Goal: Task Accomplishment & Management: Use online tool/utility

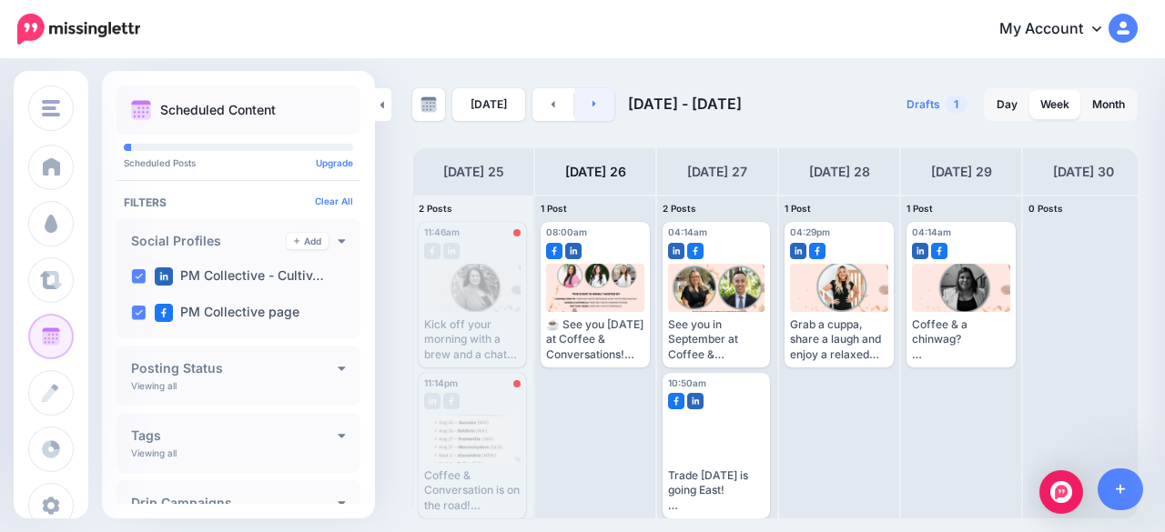
click at [592, 103] on icon at bounding box center [594, 104] width 4 height 6
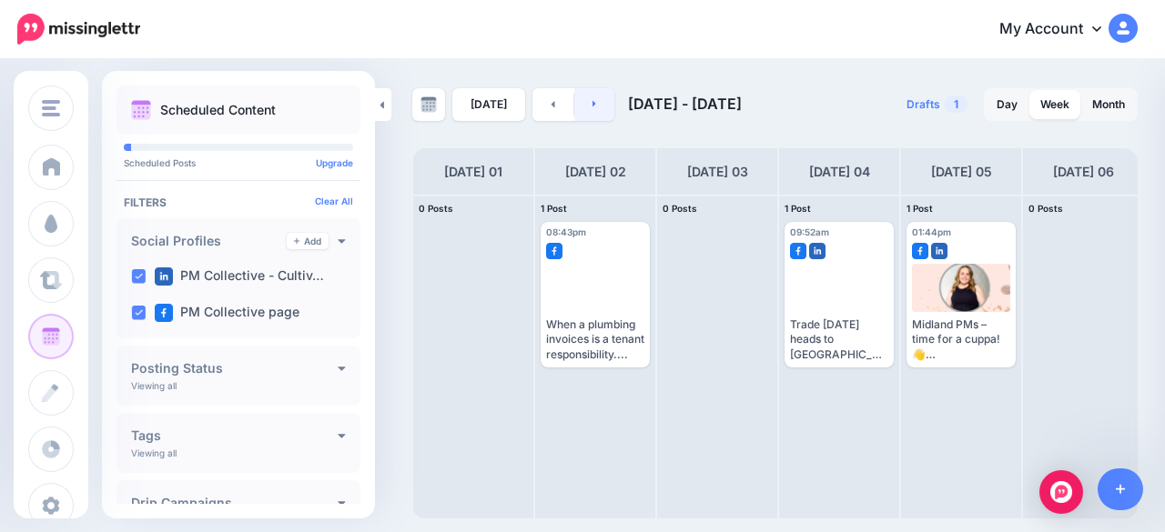
click at [592, 103] on icon at bounding box center [594, 104] width 4 height 6
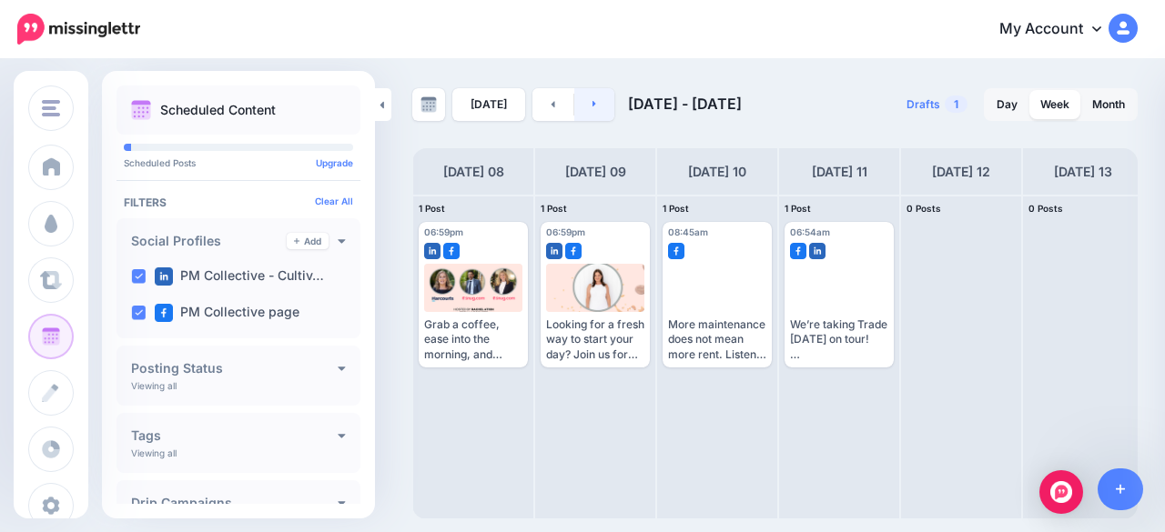
click at [600, 110] on link at bounding box center [594, 104] width 41 height 33
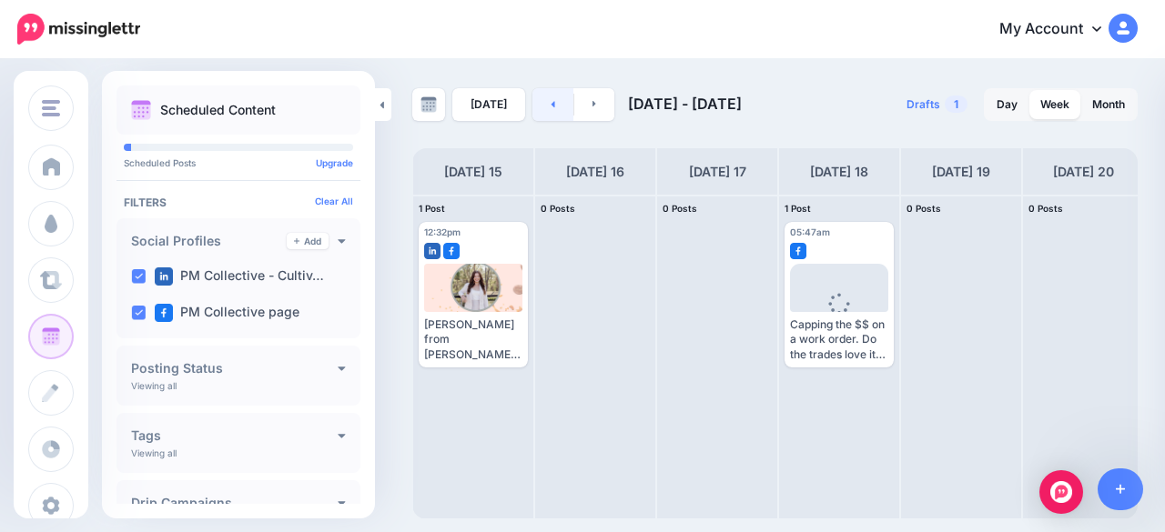
click at [537, 118] on link at bounding box center [552, 104] width 41 height 33
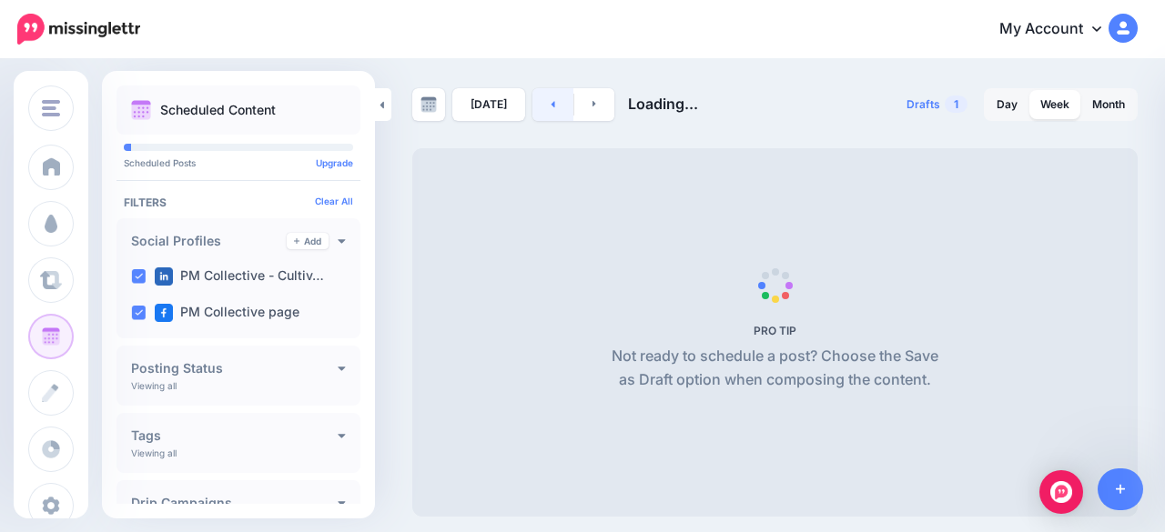
click at [537, 118] on link at bounding box center [552, 104] width 41 height 33
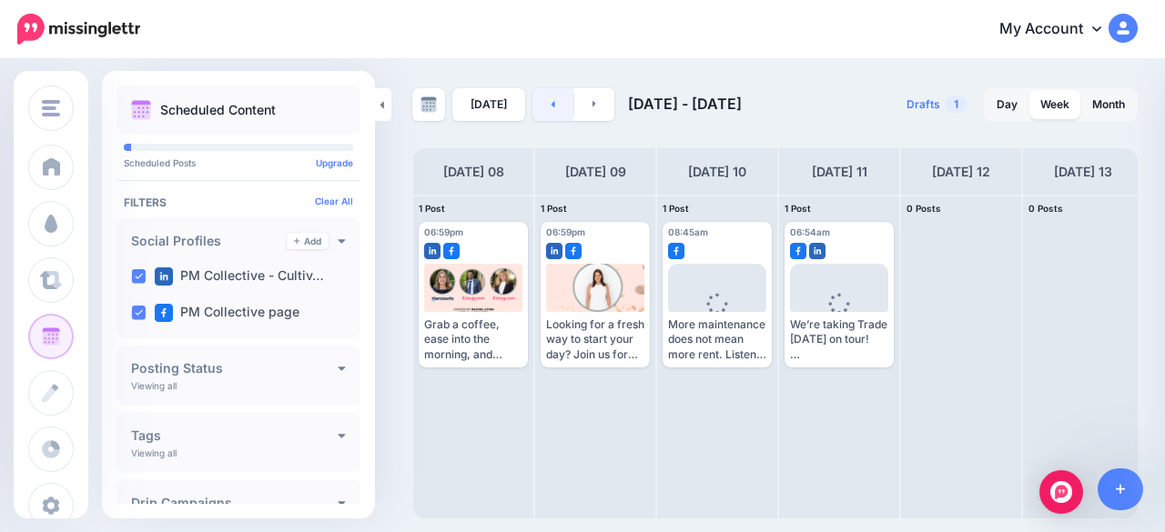
click at [550, 101] on icon at bounding box center [552, 103] width 5 height 11
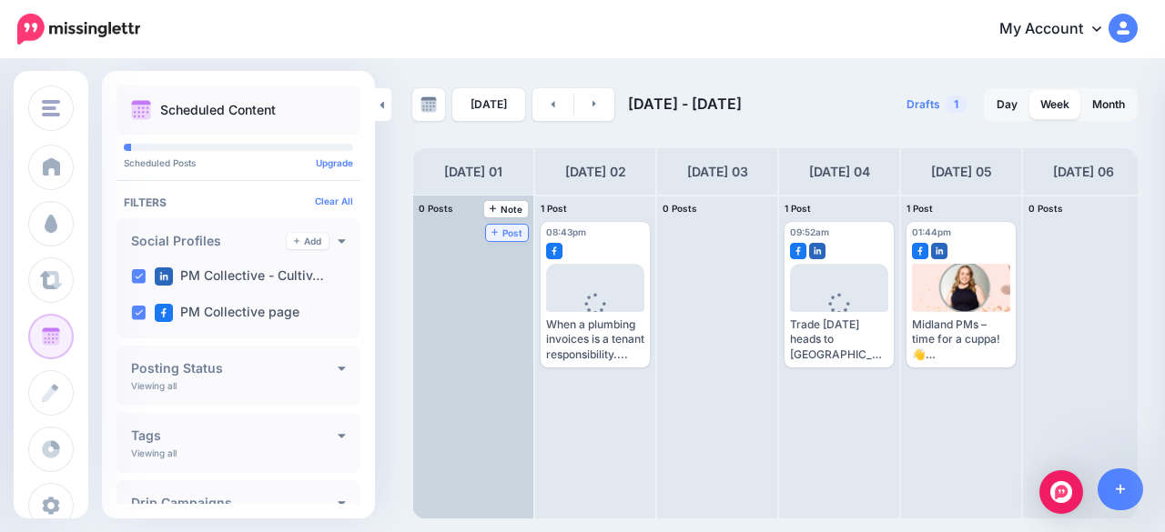
click at [497, 234] on icon at bounding box center [494, 231] width 7 height 9
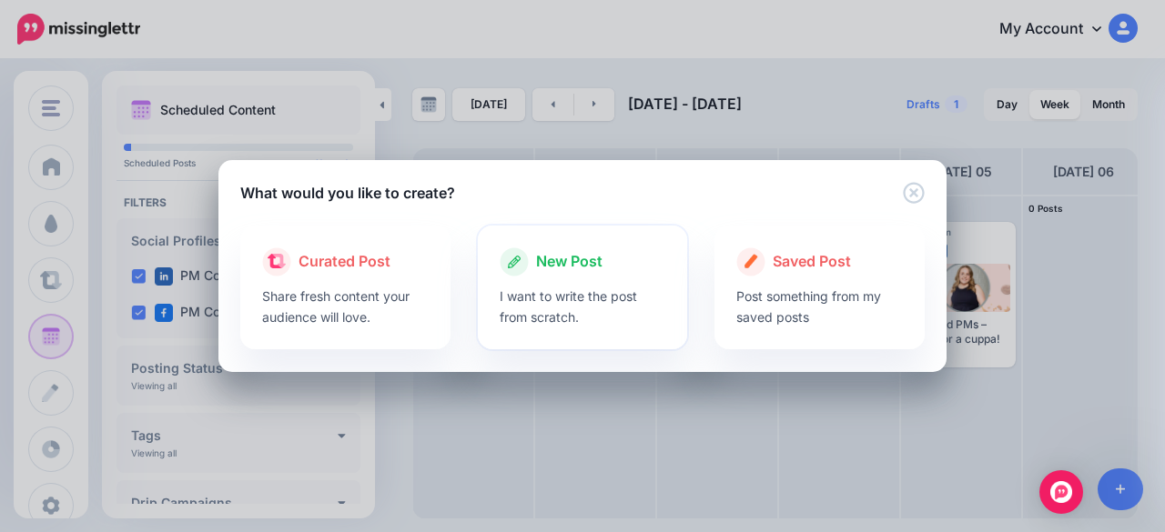
click at [552, 330] on div "New Post I want to write the post from scratch." at bounding box center [583, 288] width 210 height 124
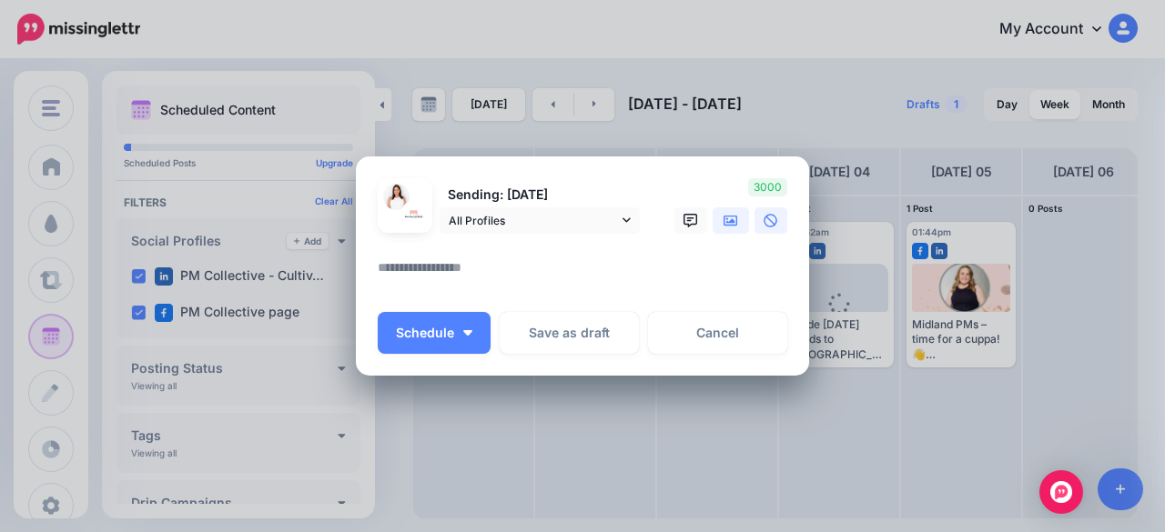
click at [712, 216] on link at bounding box center [730, 220] width 36 height 26
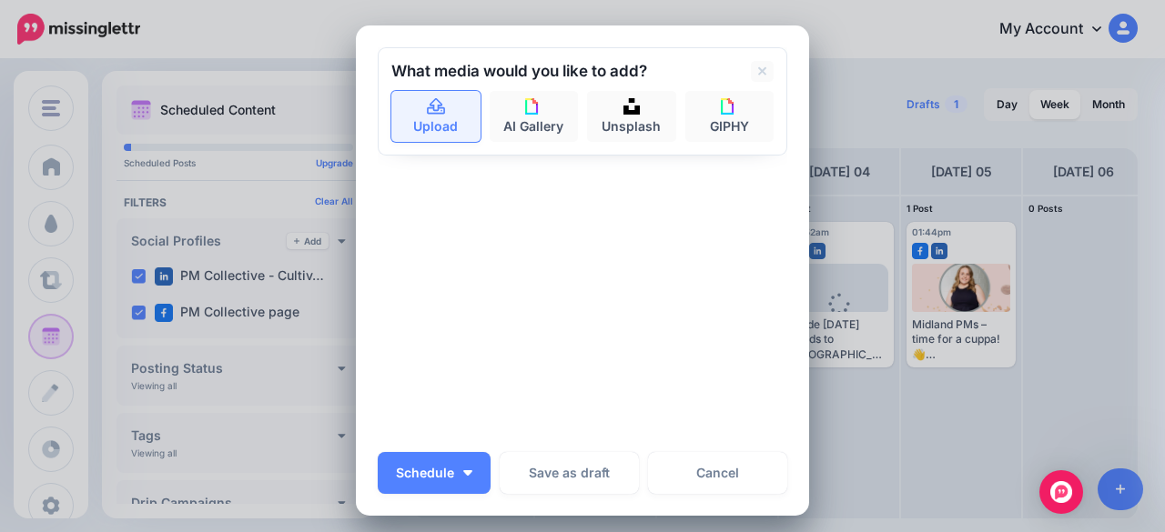
click at [433, 141] on link "Upload" at bounding box center [435, 116] width 89 height 51
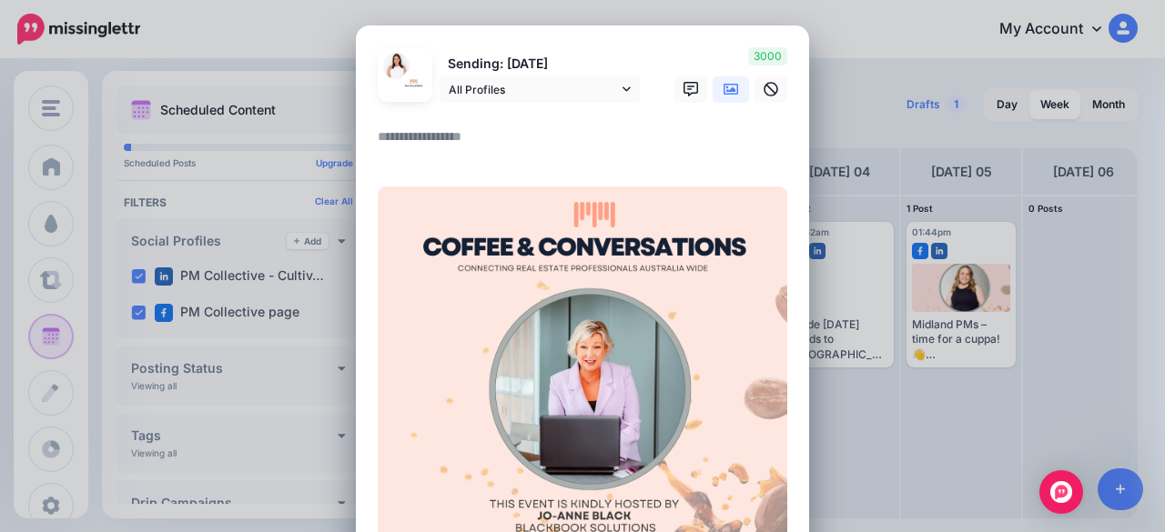
paste textarea "**********"
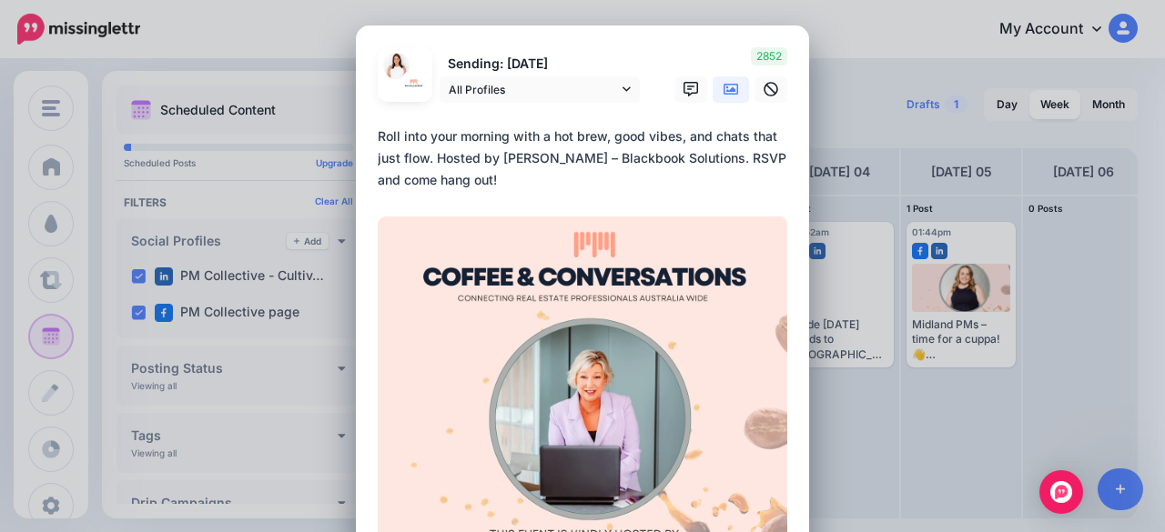
drag, startPoint x: 673, startPoint y: 137, endPoint x: 684, endPoint y: 140, distance: 11.3
click at [684, 140] on textarea "**********" at bounding box center [587, 159] width 419 height 66
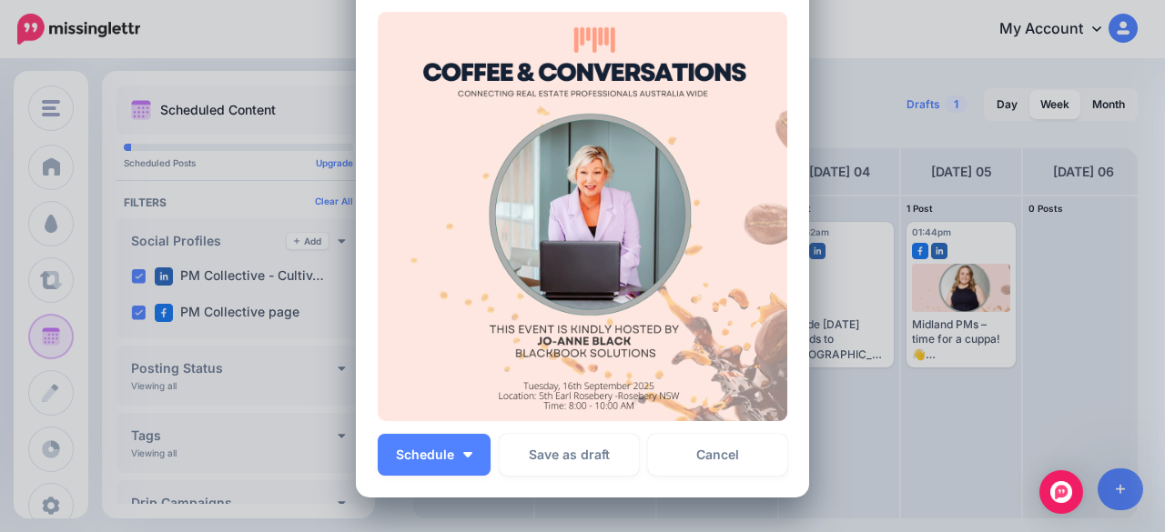
scroll to position [367, 0]
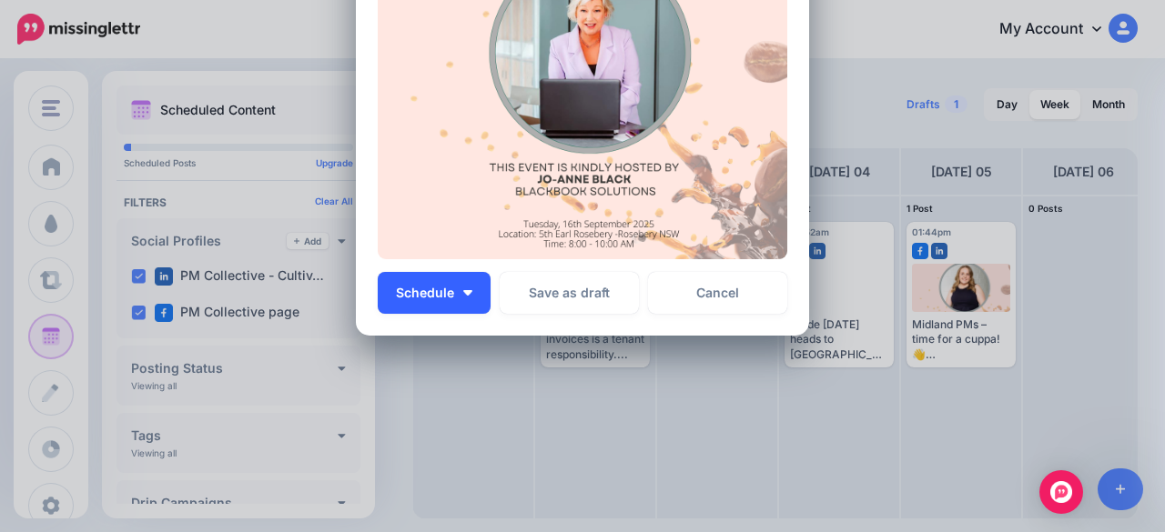
type textarea "**********"
click at [451, 293] on button "Schedule" at bounding box center [434, 293] width 113 height 42
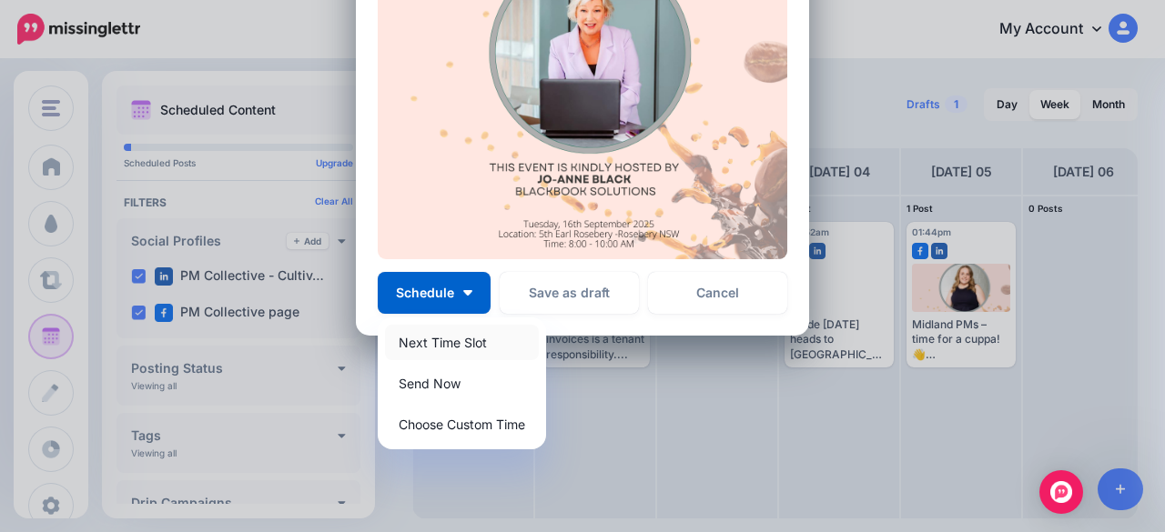
click at [439, 341] on link "Next Time Slot" at bounding box center [462, 342] width 154 height 35
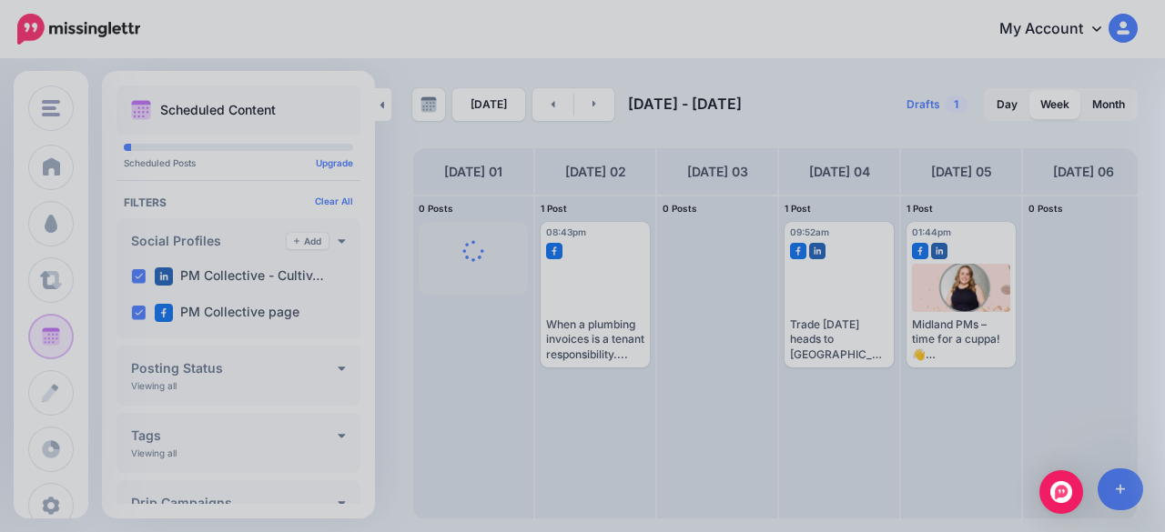
scroll to position [0, 0]
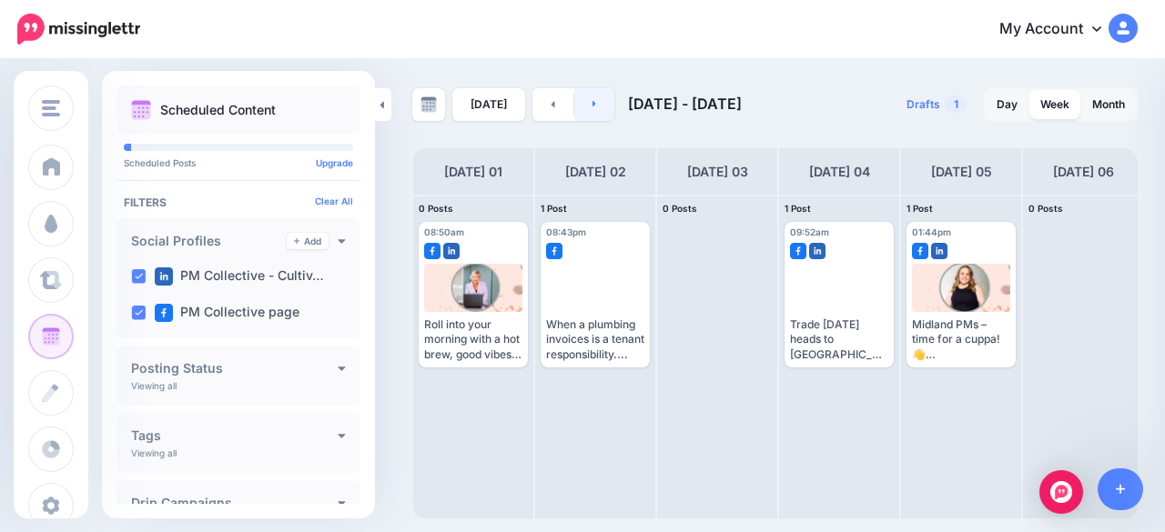
click at [592, 108] on icon at bounding box center [594, 103] width 5 height 11
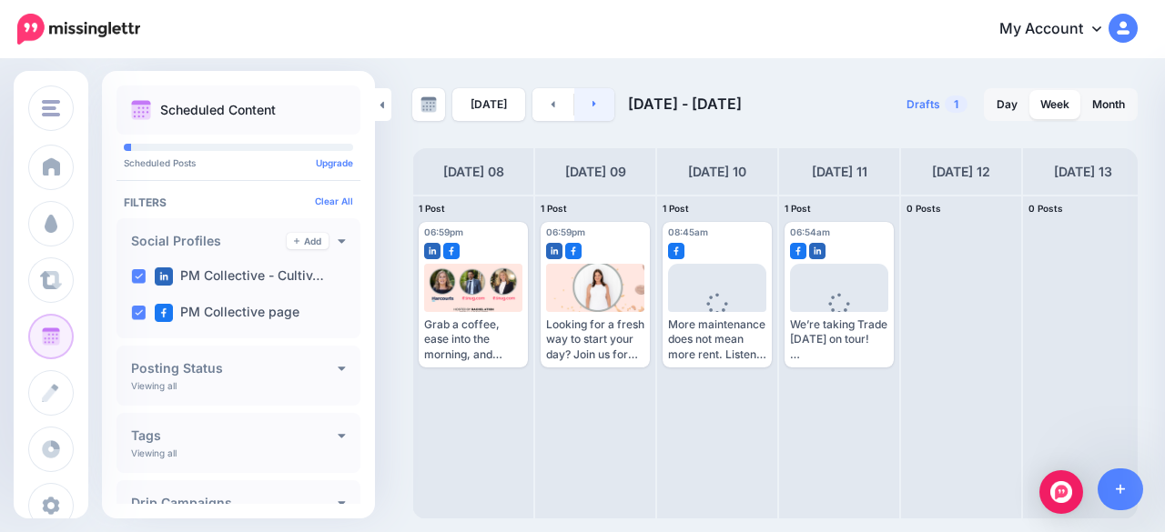
click at [595, 108] on link at bounding box center [594, 104] width 41 height 33
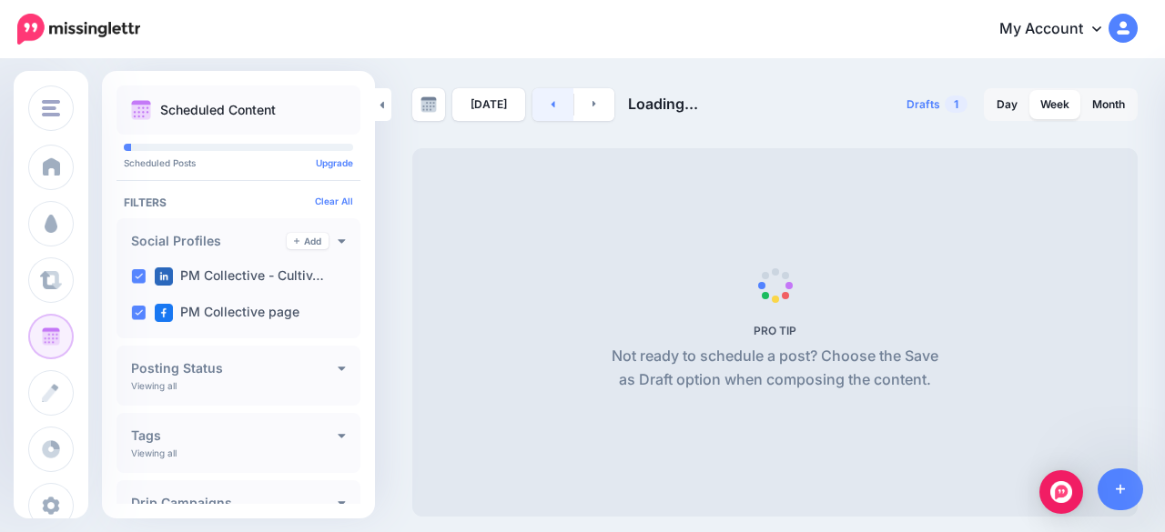
click at [543, 106] on link at bounding box center [552, 104] width 41 height 33
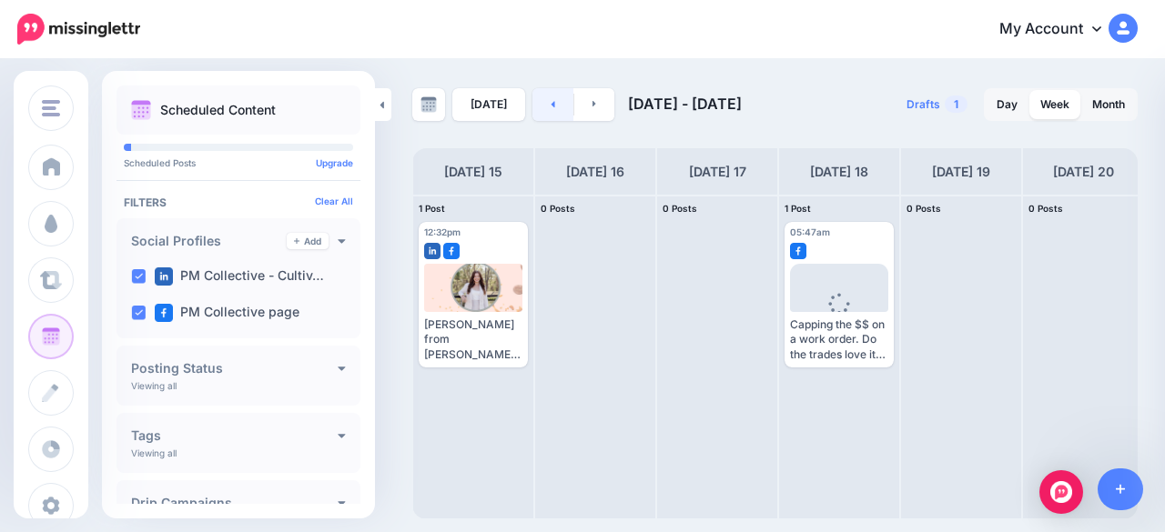
click at [543, 106] on link at bounding box center [552, 104] width 41 height 33
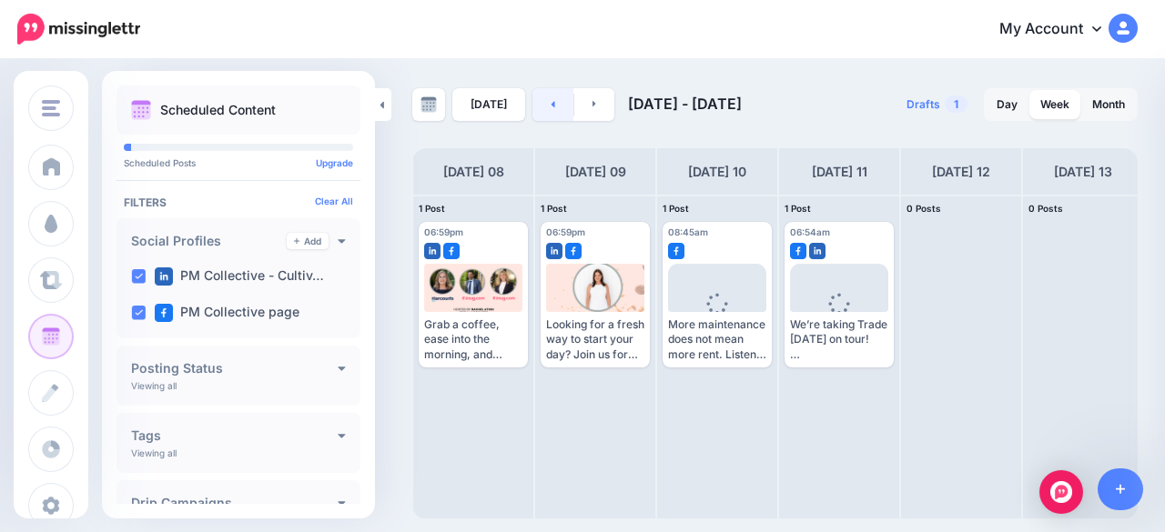
click at [543, 106] on link at bounding box center [552, 104] width 41 height 33
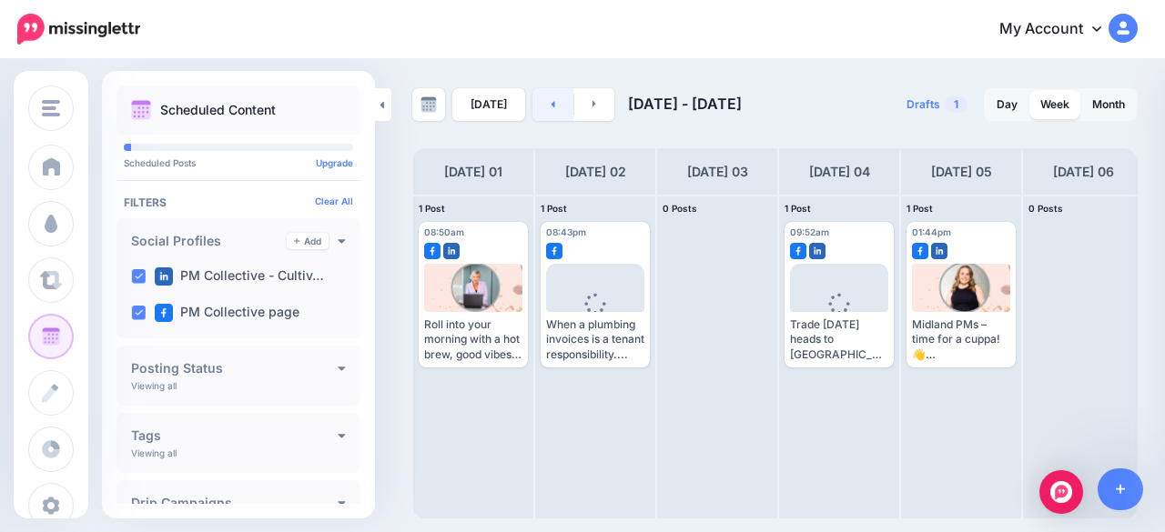
click at [543, 106] on link at bounding box center [552, 104] width 41 height 33
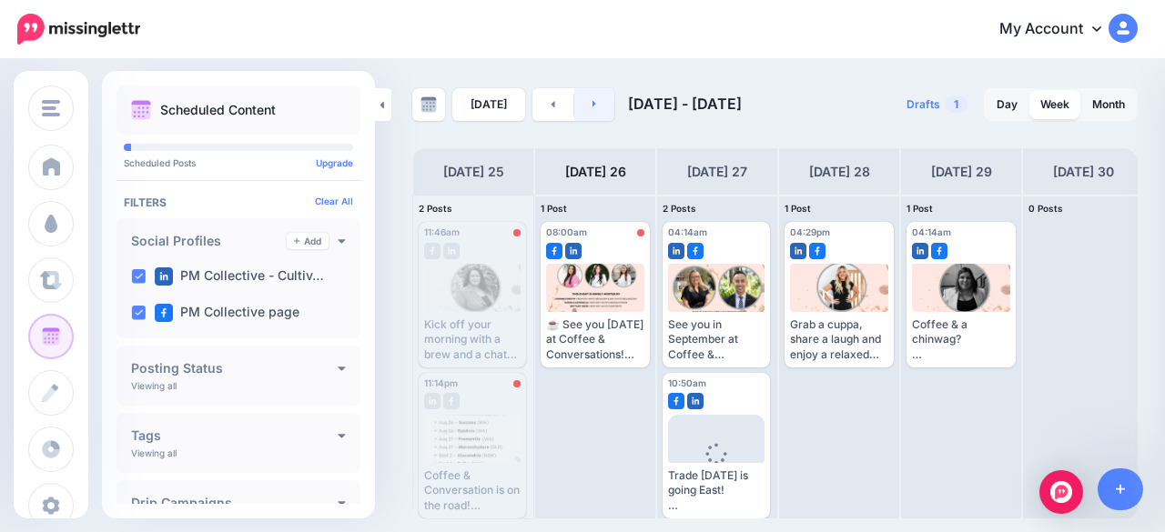
click at [592, 106] on icon at bounding box center [594, 103] width 5 height 11
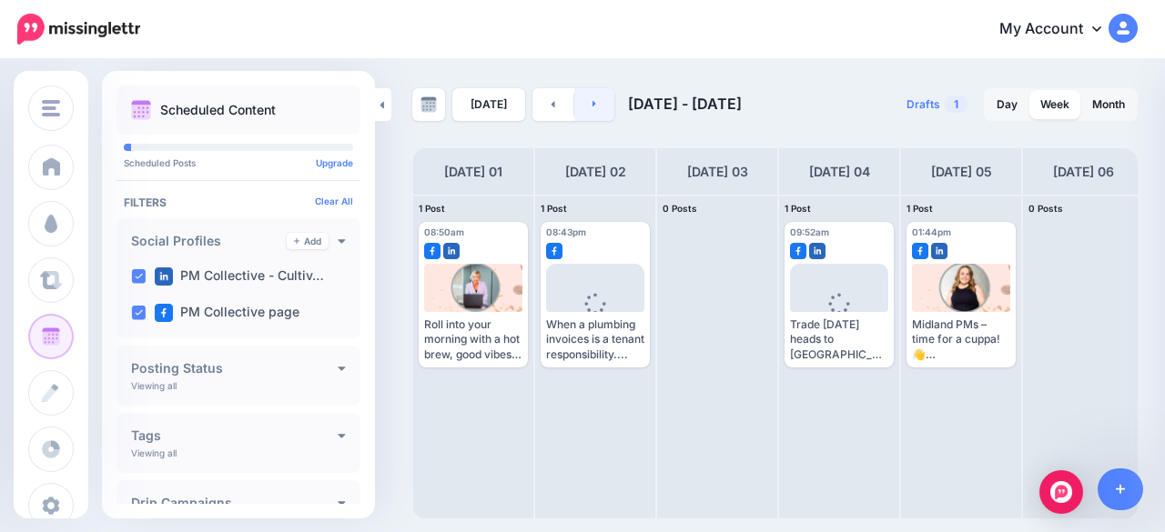
click at [592, 107] on icon at bounding box center [594, 103] width 5 height 11
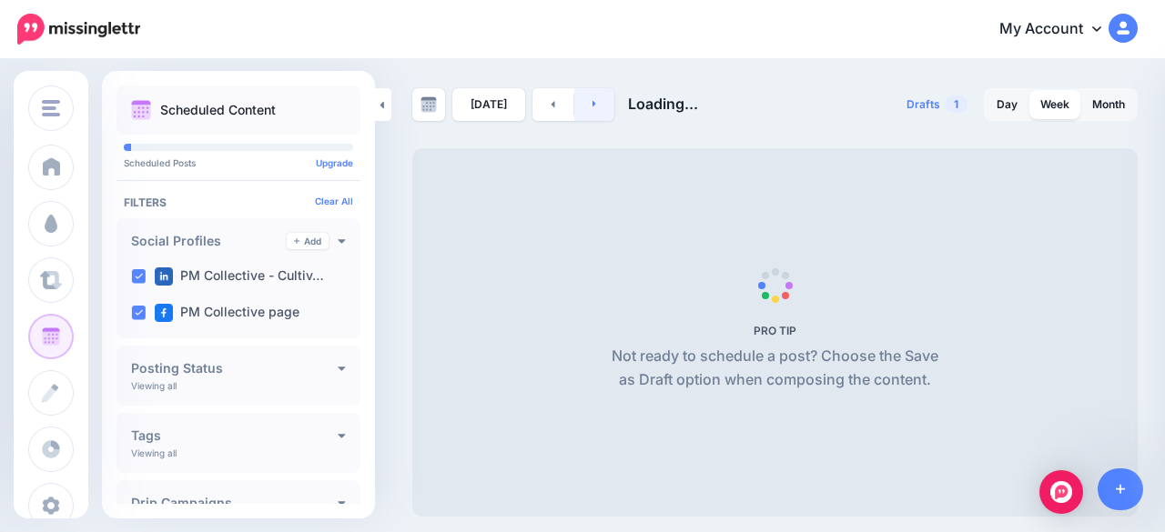
click at [592, 107] on icon at bounding box center [594, 103] width 5 height 11
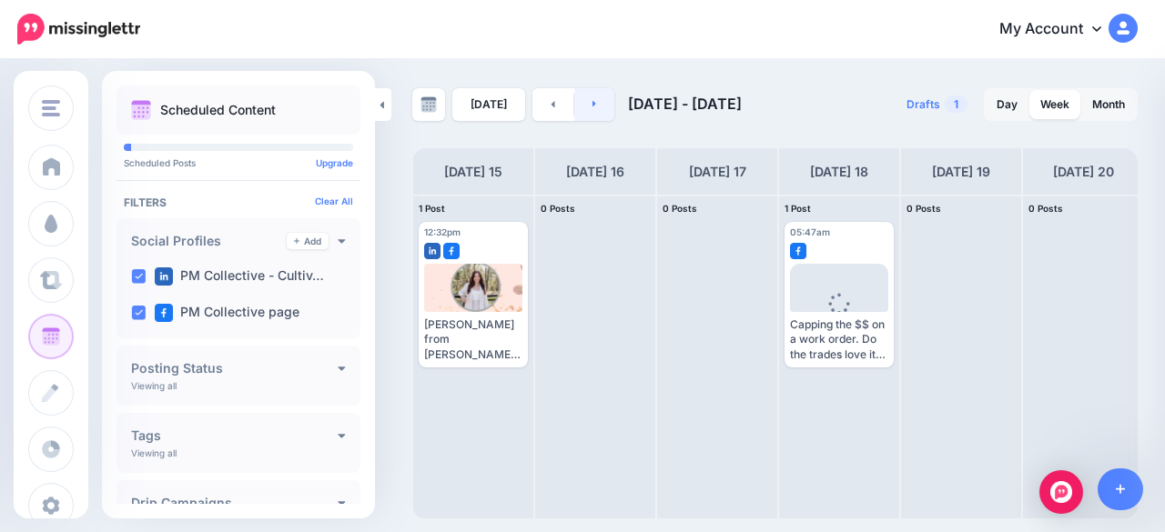
click at [592, 107] on icon at bounding box center [594, 103] width 5 height 11
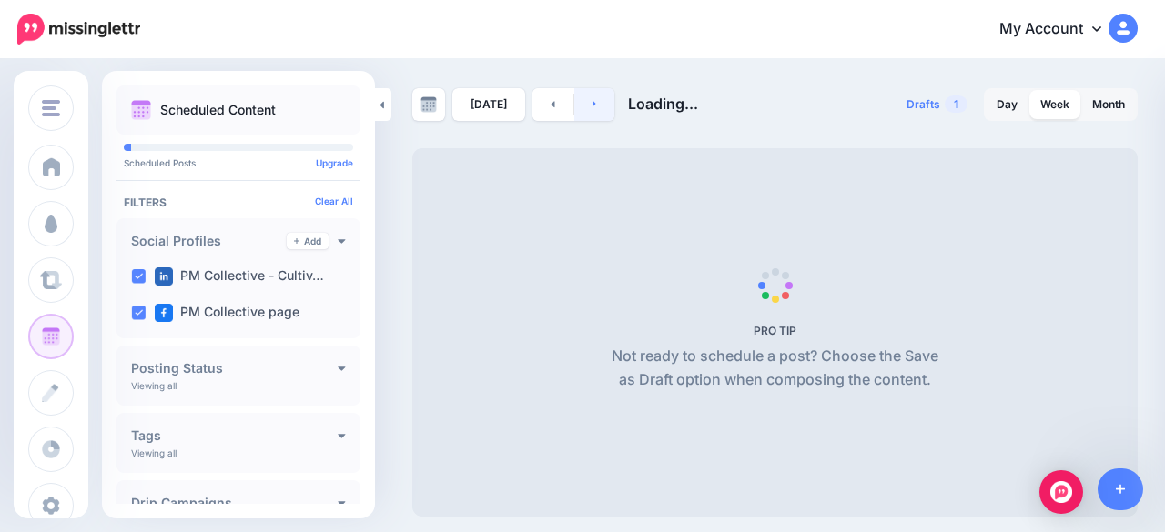
click at [592, 107] on icon at bounding box center [594, 103] width 5 height 11
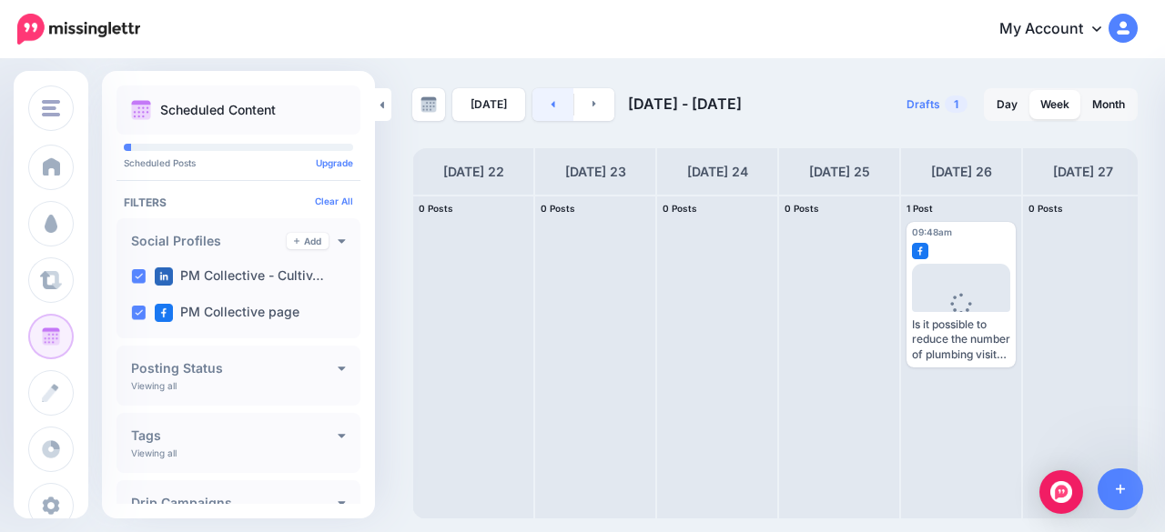
click at [536, 97] on link at bounding box center [552, 104] width 41 height 33
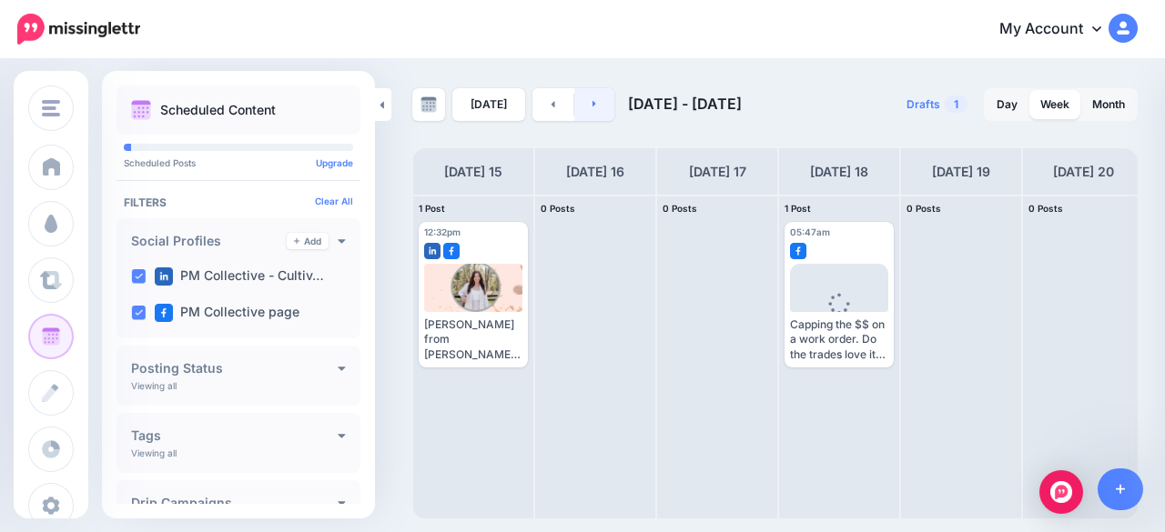
click at [599, 106] on link at bounding box center [594, 104] width 41 height 33
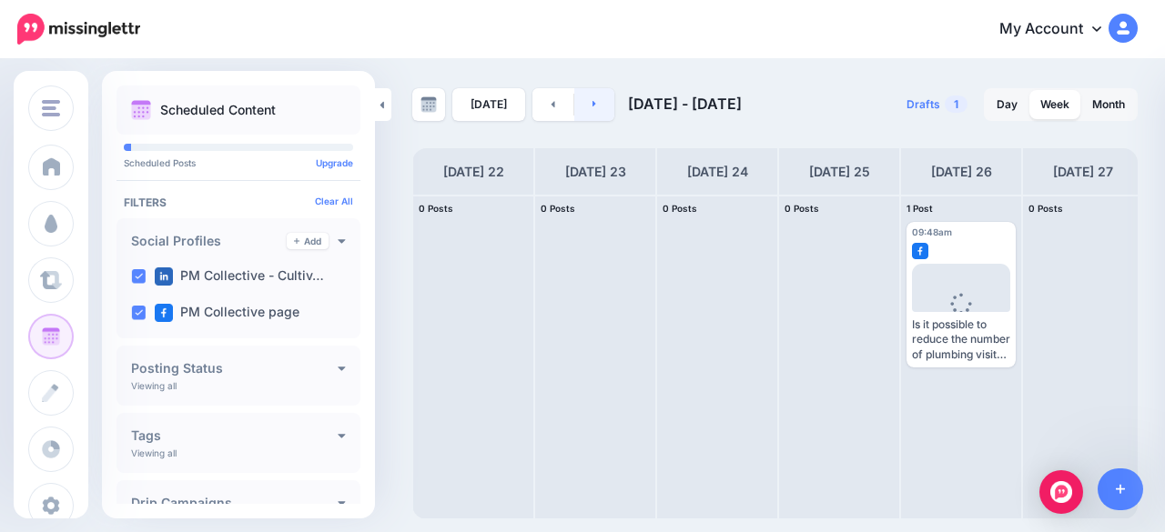
click at [599, 106] on link at bounding box center [594, 104] width 41 height 33
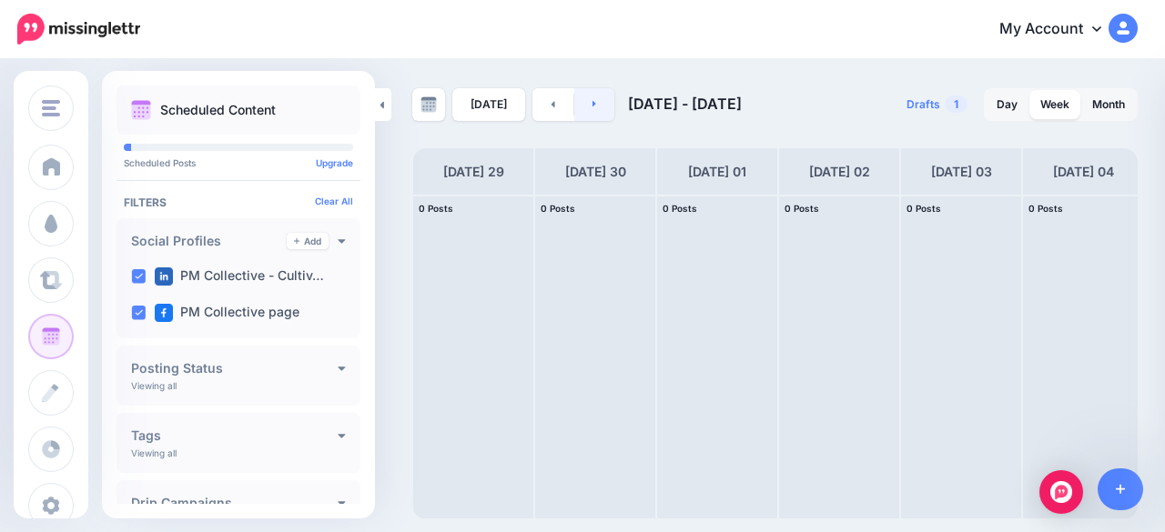
click at [599, 106] on link at bounding box center [594, 104] width 41 height 33
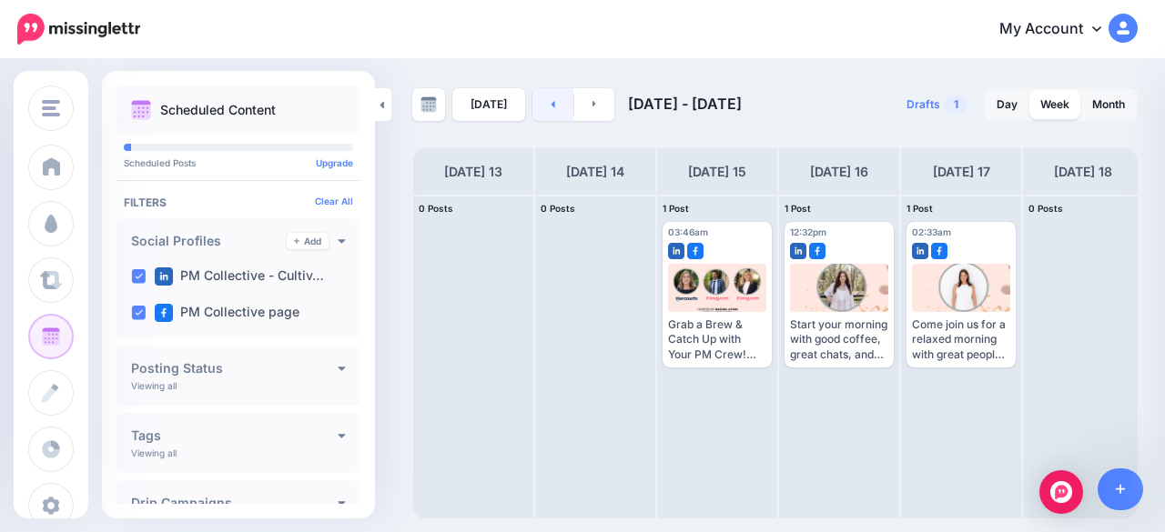
click at [545, 112] on link at bounding box center [552, 104] width 41 height 33
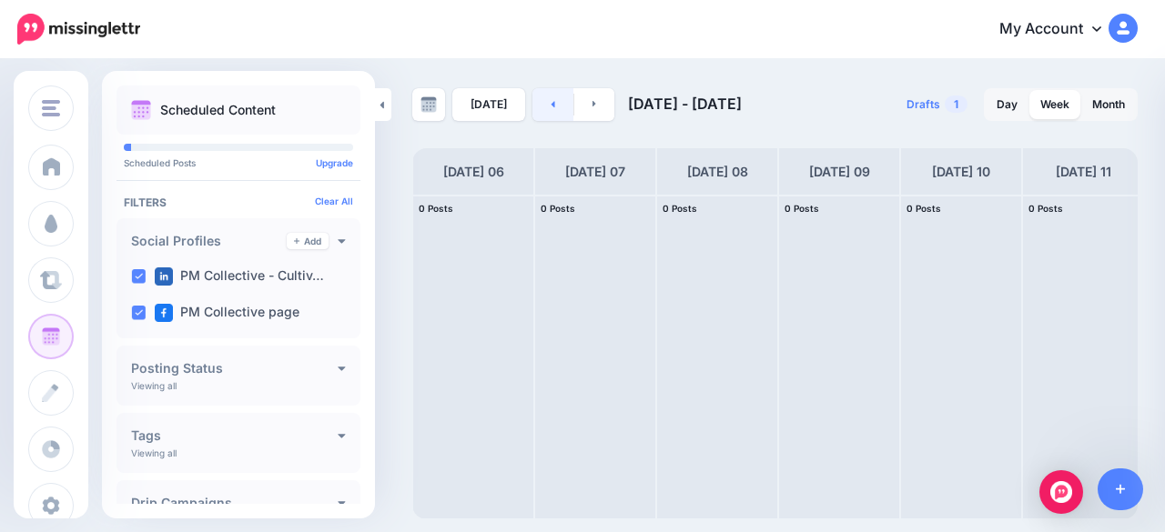
click at [545, 112] on link at bounding box center [552, 104] width 41 height 33
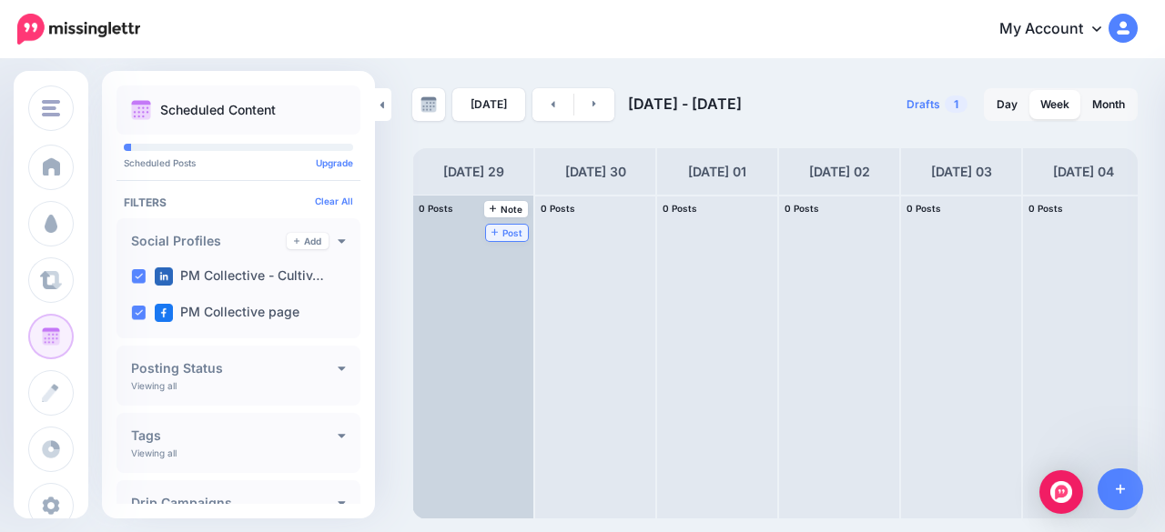
click at [503, 228] on span "Post" at bounding box center [507, 232] width 32 height 9
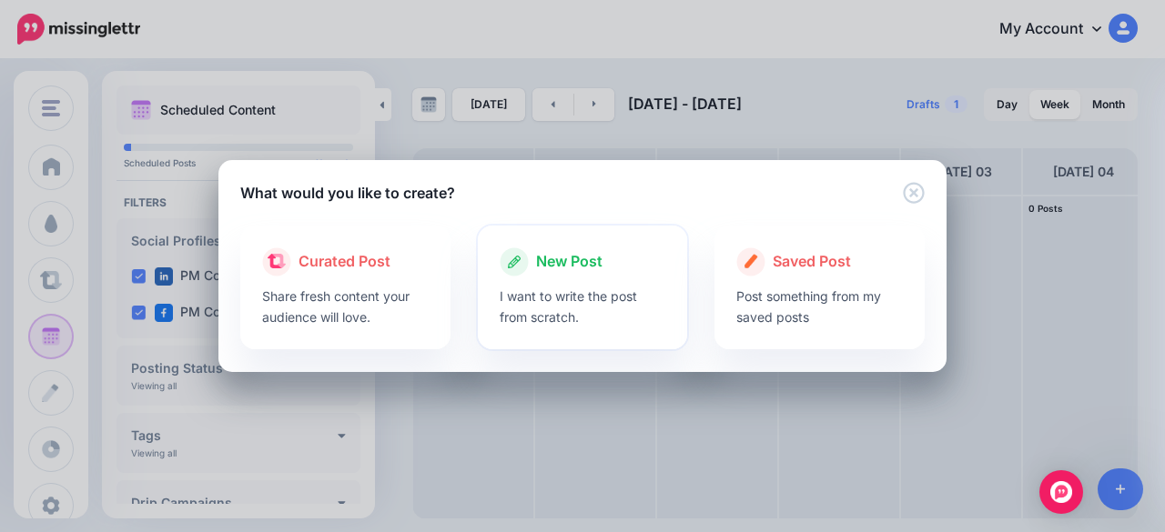
click at [546, 288] on p "I want to write the post from scratch." at bounding box center [583, 307] width 167 height 42
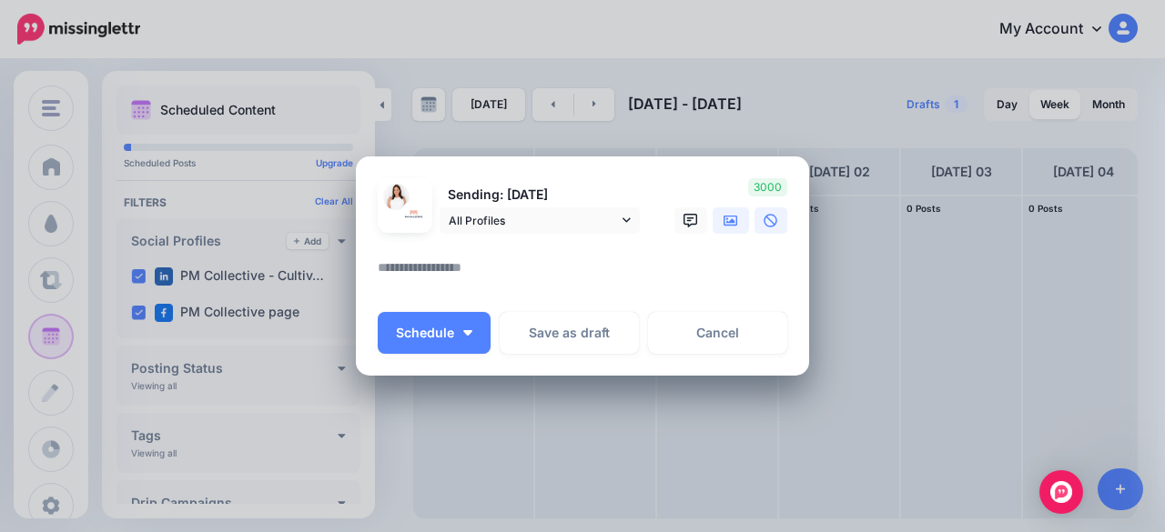
click at [728, 217] on icon at bounding box center [730, 221] width 15 height 15
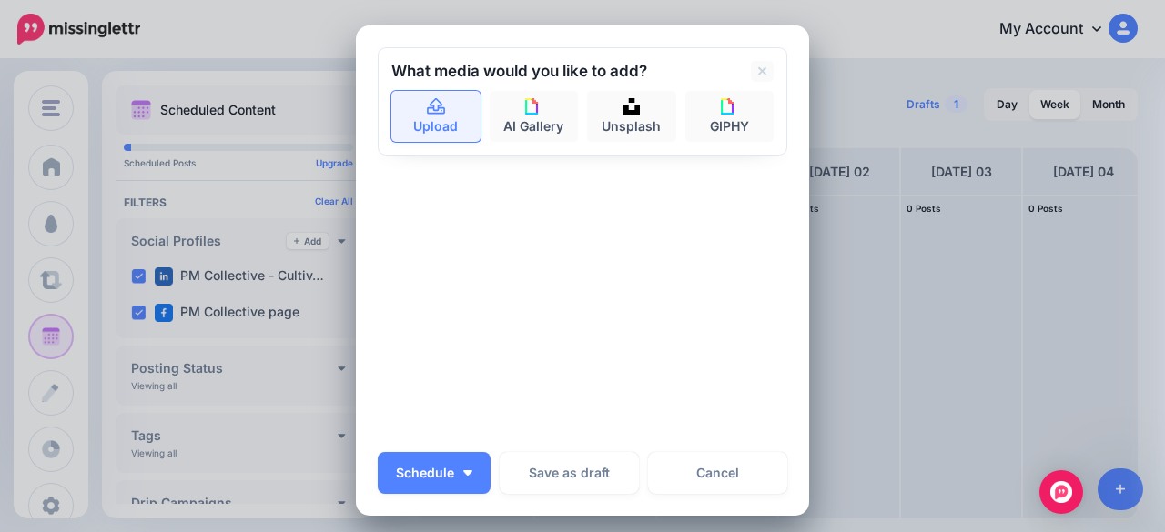
click at [433, 95] on link "Upload" at bounding box center [435, 116] width 89 height 51
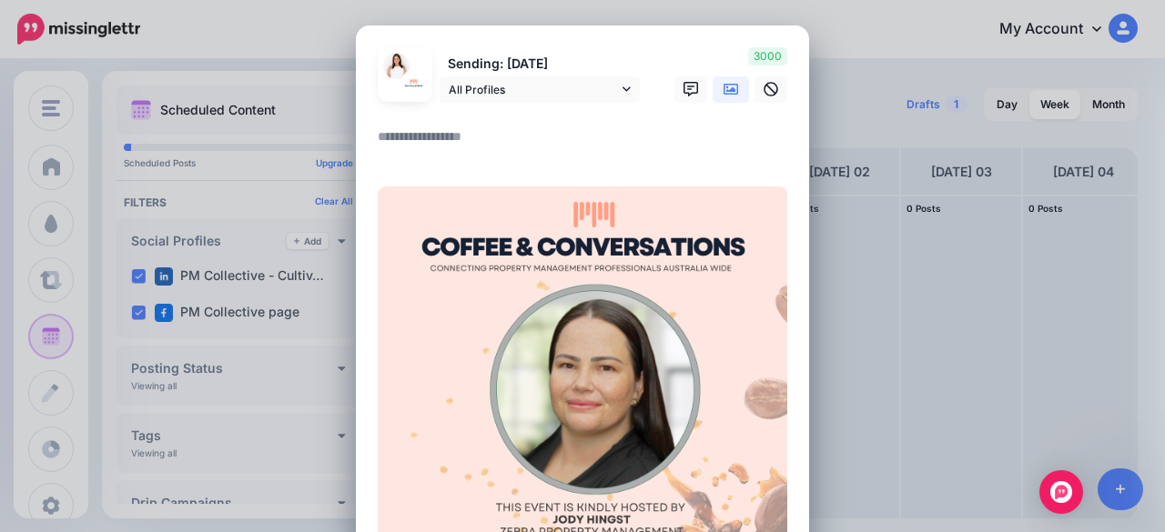
paste textarea "**********"
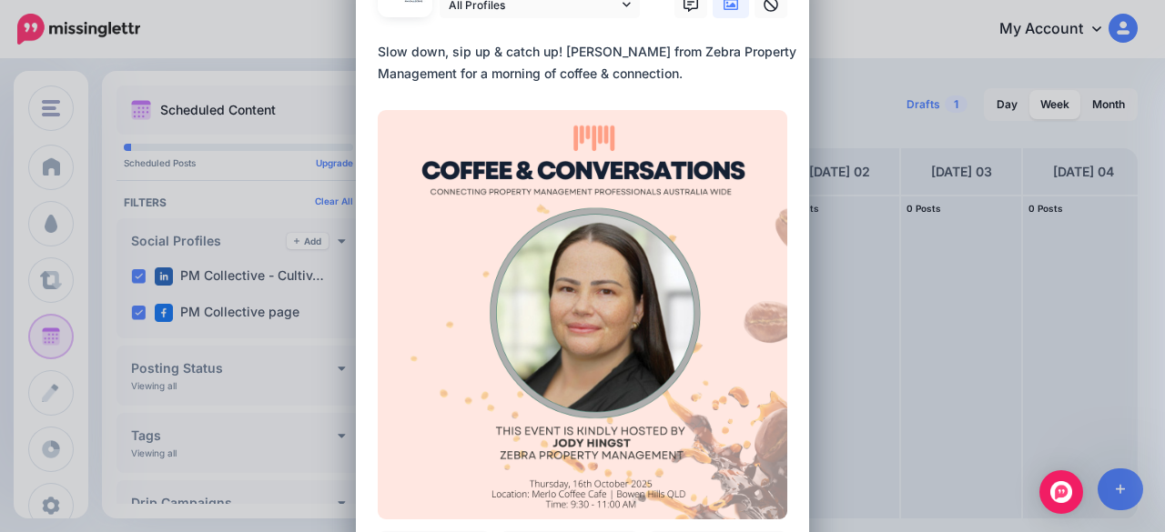
scroll to position [182, 0]
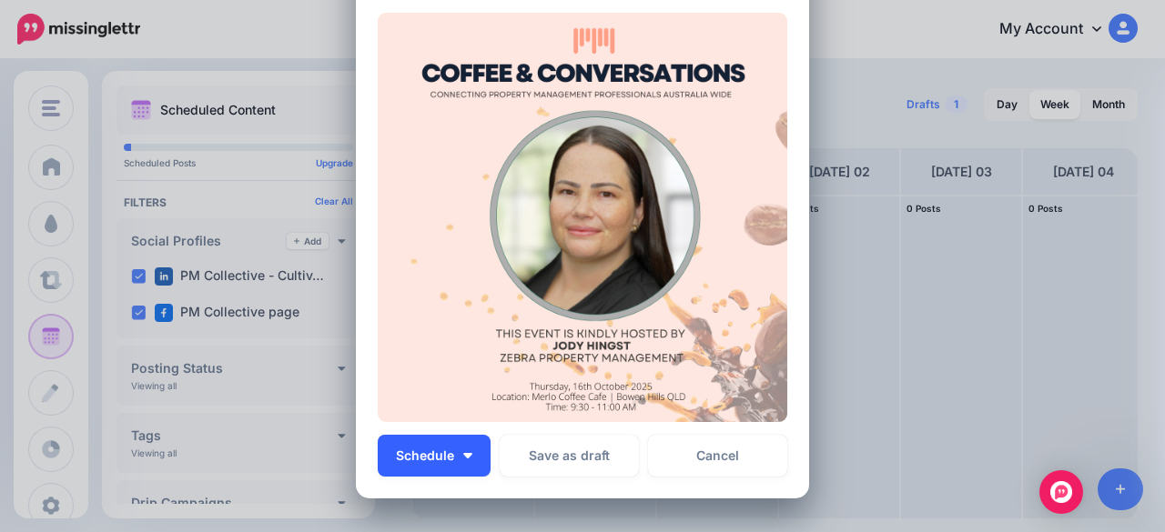
type textarea "**********"
click at [464, 458] on button "Schedule" at bounding box center [434, 456] width 113 height 42
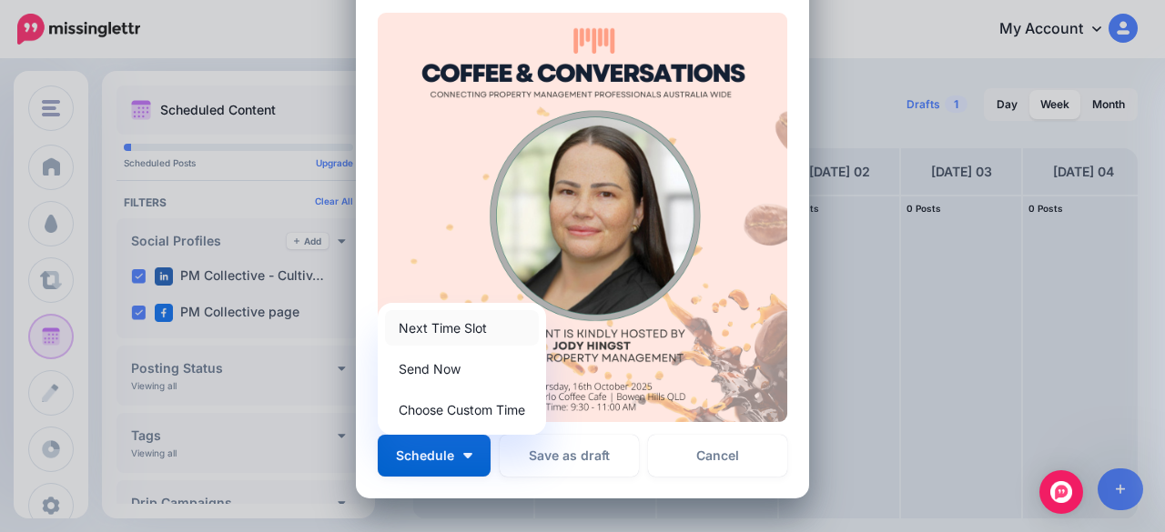
click at [449, 327] on link "Next Time Slot" at bounding box center [462, 327] width 154 height 35
